Goal: Navigation & Orientation: Find specific page/section

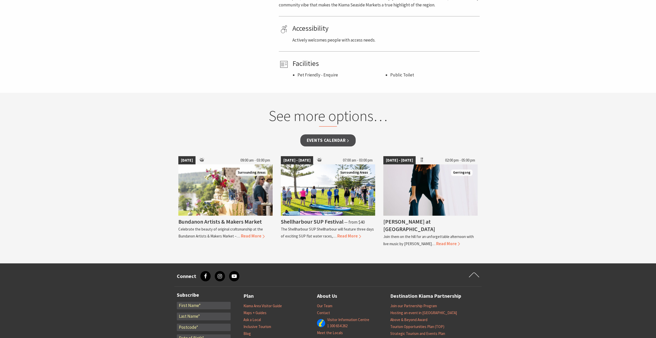
scroll to position [330, 0]
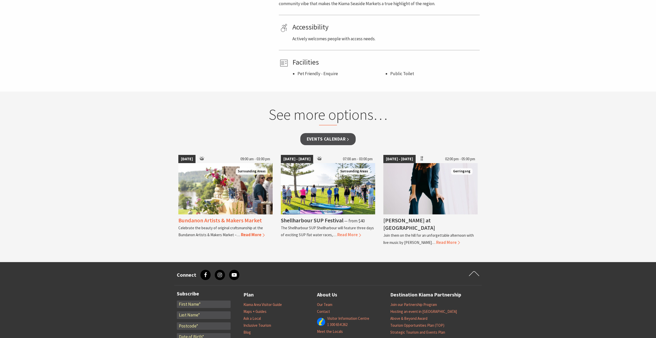
click at [252, 234] on span "Read More" at bounding box center [253, 235] width 24 height 6
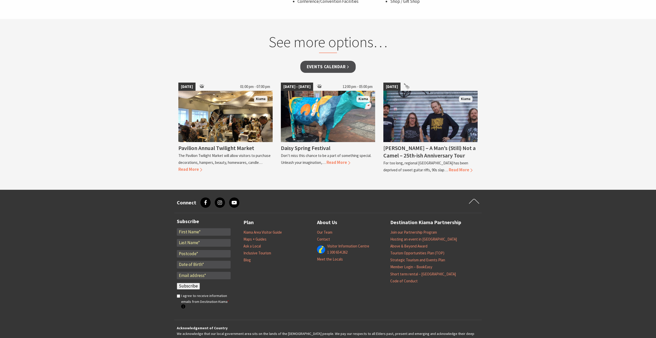
scroll to position [396, 0]
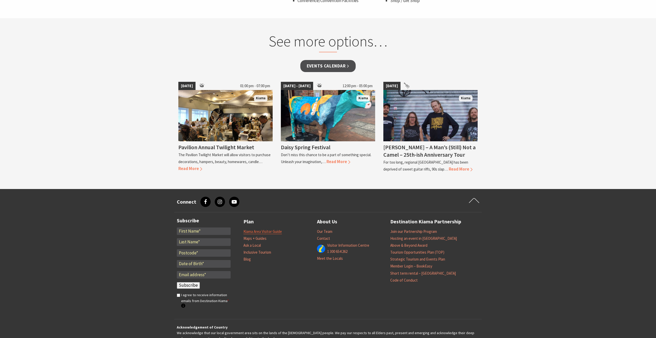
click at [278, 232] on link "Kiama Area Visitor Guide" at bounding box center [262, 231] width 38 height 5
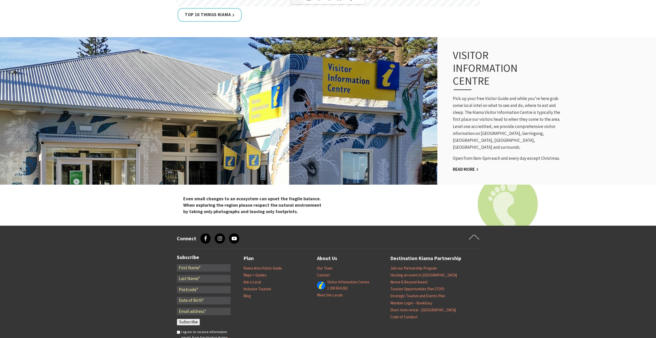
scroll to position [537, 0]
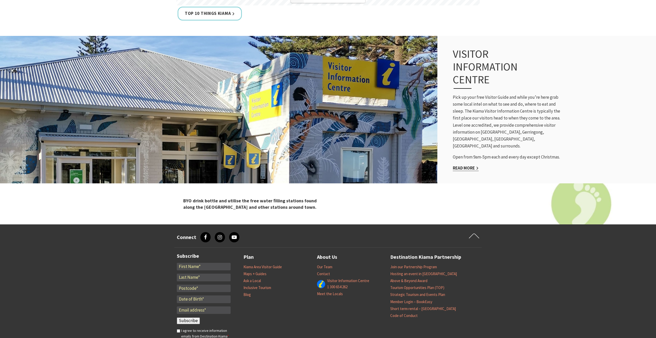
click at [460, 165] on link "Read More" at bounding box center [466, 168] width 26 height 6
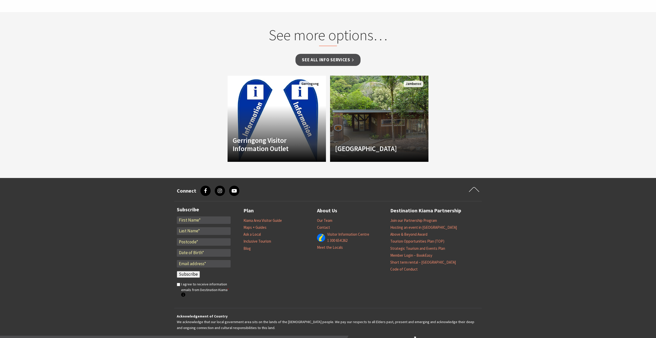
scroll to position [441, 0]
